Goal: Communication & Community: Connect with others

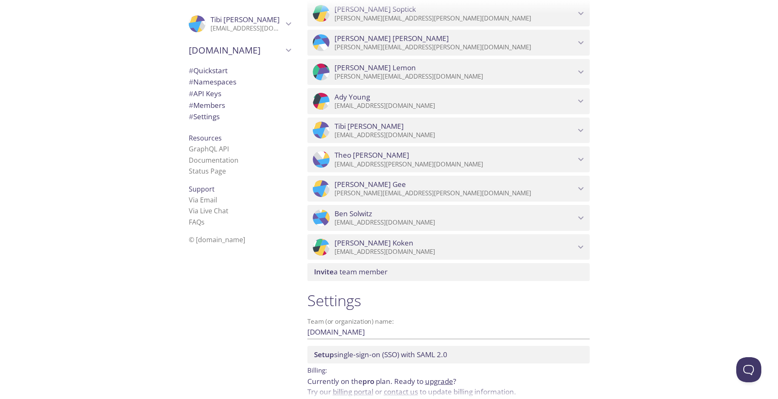
scroll to position [1060, 0]
click at [582, 245] on icon "Matthew Koken" at bounding box center [581, 246] width 11 height 11
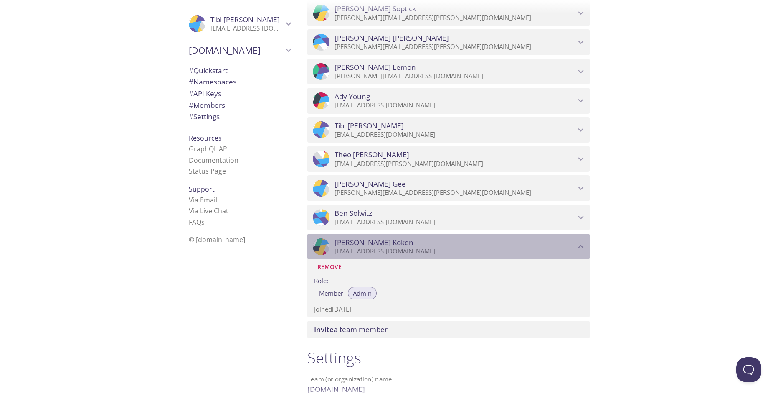
click at [582, 245] on icon "Matthew Koken" at bounding box center [581, 246] width 11 height 11
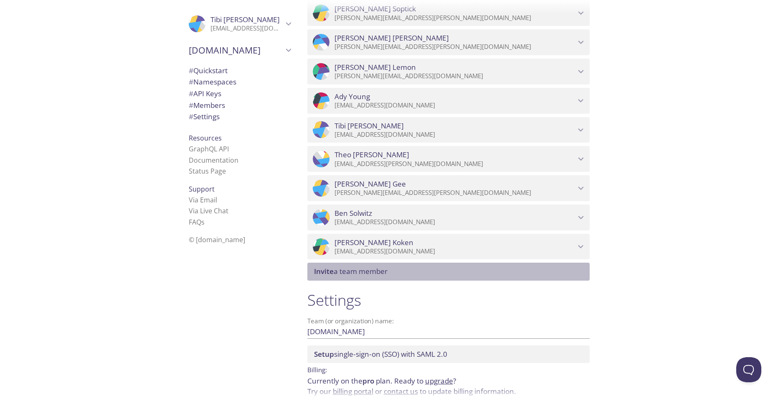
click at [480, 271] on span "Invite a team member" at bounding box center [450, 271] width 272 height 9
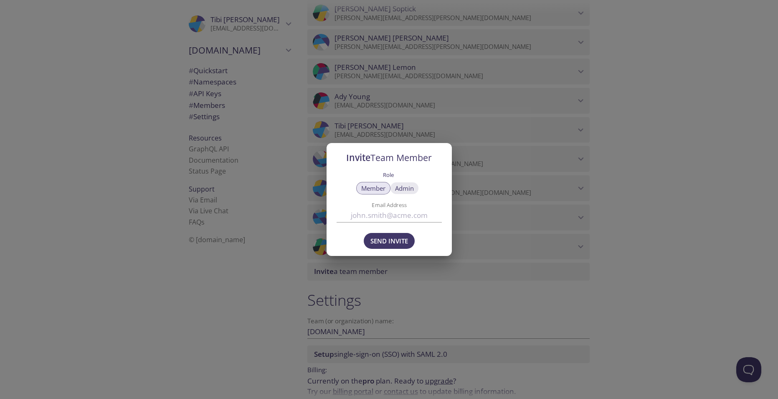
click at [399, 188] on span "Admin" at bounding box center [404, 188] width 19 height 0
click at [376, 218] on input "Email Address" at bounding box center [389, 215] width 105 height 14
paste input "[PERSON_NAME][EMAIL_ADDRESS][DOMAIN_NAME]"
type input "[PERSON_NAME][EMAIL_ADDRESS][DOMAIN_NAME]"
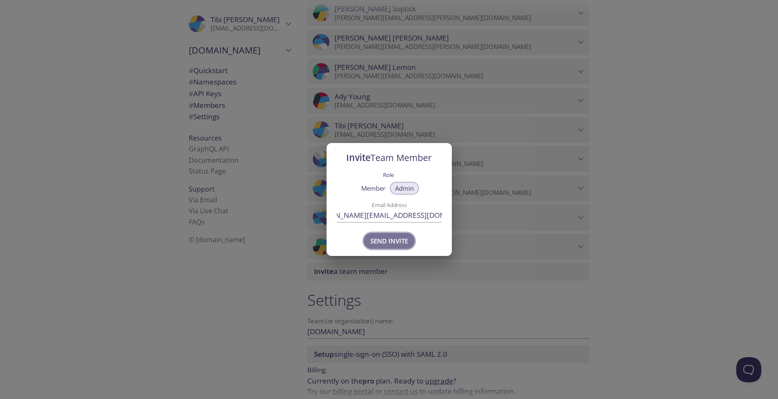
click at [408, 240] on span "Send Invite" at bounding box center [390, 240] width 38 height 11
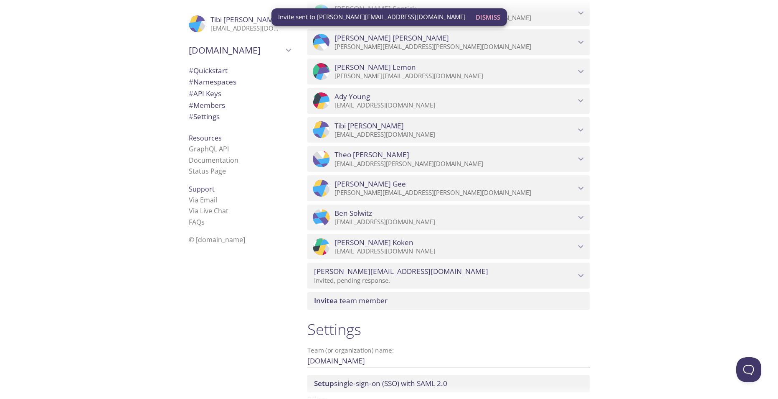
scroll to position [0, 0]
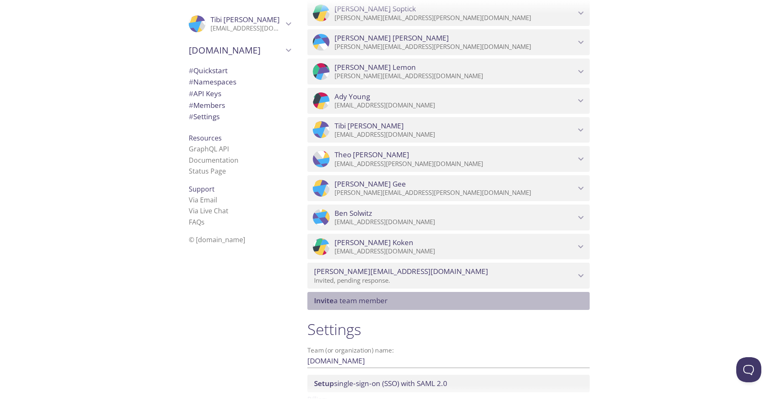
click at [440, 299] on span "Invite a team member" at bounding box center [450, 300] width 272 height 9
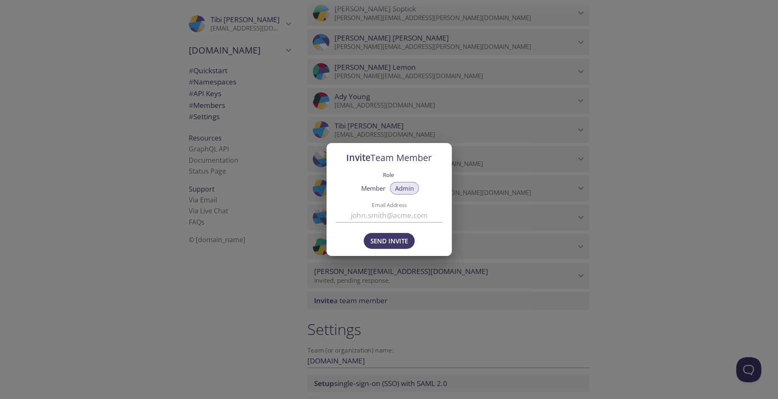
click at [372, 218] on input "Email Address" at bounding box center [389, 215] width 105 height 14
paste input "[PERSON_NAME][EMAIL_ADDRESS][DOMAIN_NAME]"
type input "[PERSON_NAME][EMAIL_ADDRESS][DOMAIN_NAME]"
click at [383, 239] on span "Send Invite" at bounding box center [390, 240] width 38 height 11
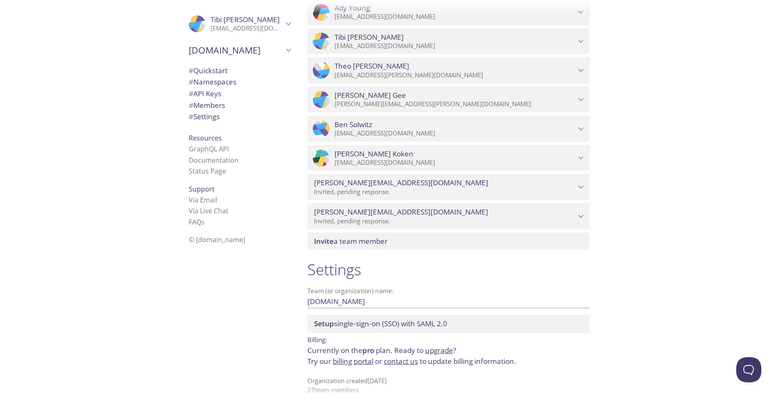
scroll to position [1158, 0]
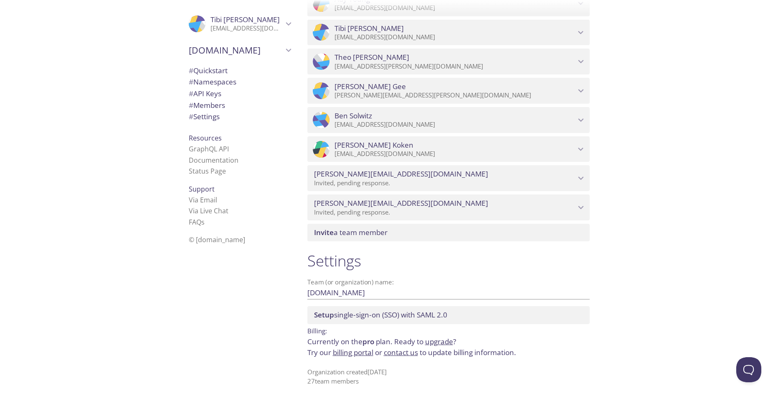
click at [336, 229] on span "Invite a team member" at bounding box center [351, 232] width 74 height 10
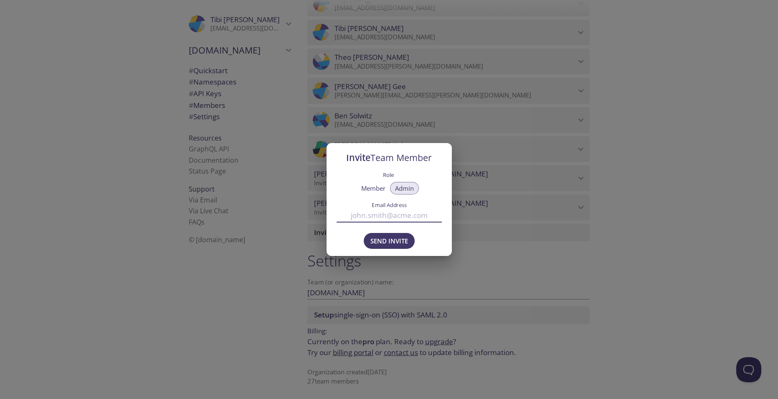
click at [377, 213] on input "Email Address" at bounding box center [389, 215] width 105 height 14
paste input "[EMAIL_ADDRESS][PERSON_NAME][DOMAIN_NAME]"
type input "[EMAIL_ADDRESS][PERSON_NAME][DOMAIN_NAME]"
click at [391, 241] on span "Send Invite" at bounding box center [390, 240] width 38 height 11
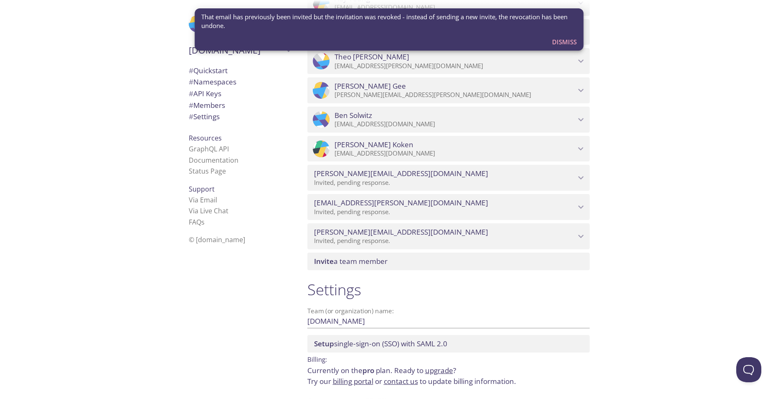
scroll to position [0, 0]
